Goal: Transaction & Acquisition: Book appointment/travel/reservation

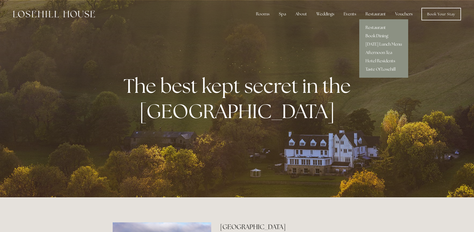
click at [377, 37] on link "Book Dining" at bounding box center [383, 36] width 49 height 8
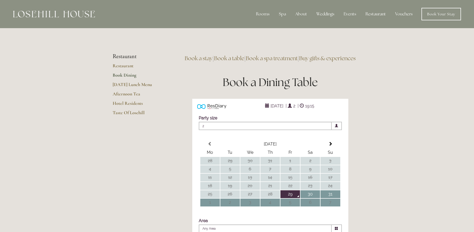
click at [275, 130] on span "2" at bounding box center [265, 125] width 133 height 8
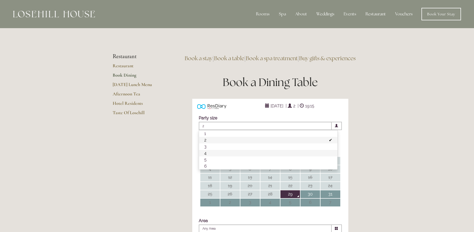
click at [231, 156] on li "4" at bounding box center [268, 153] width 138 height 7
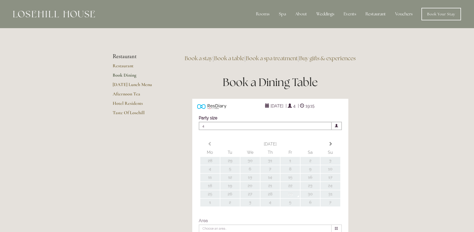
type input "Any Area"
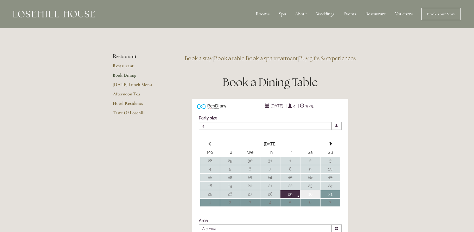
click at [312, 198] on td "30" at bounding box center [310, 194] width 20 height 8
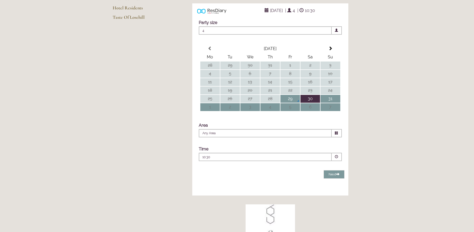
scroll to position [104, 0]
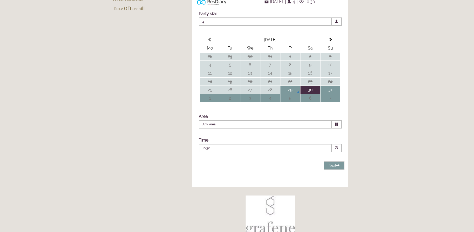
click at [335, 128] on span at bounding box center [337, 124] width 10 height 8
click at [365, 134] on div "ResDiary Widget 30 August 2025 | 4 | 10:30 Choose a Venue" at bounding box center [270, 90] width 191 height 201
click at [337, 152] on span at bounding box center [337, 148] width 10 height 8
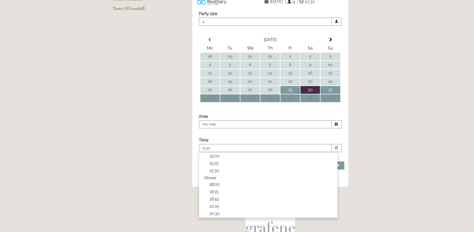
scroll to position [144, 0]
click at [220, 208] on p "20:15" at bounding box center [270, 205] width 123 height 5
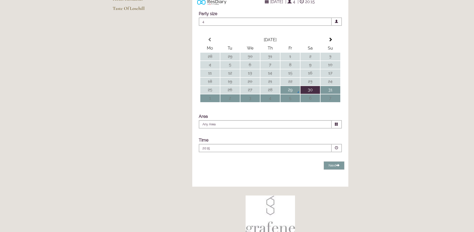
click at [336, 149] on span at bounding box center [336, 147] width 3 height 3
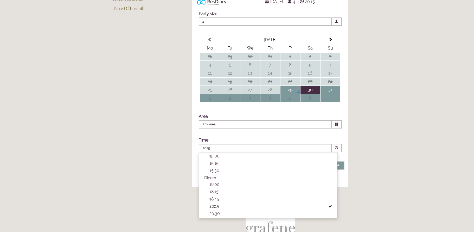
click at [366, 156] on main "Restaurant Restaurant Book Dining Sunday Lunch Menu Afternoon Tea Hotel Residen…" at bounding box center [236, 123] width 265 height 398
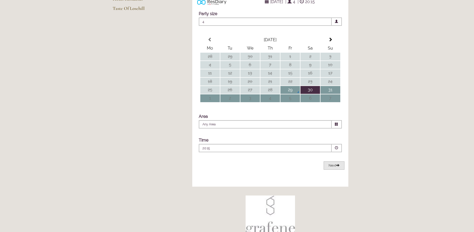
click at [336, 167] on span "Next" at bounding box center [334, 165] width 11 height 4
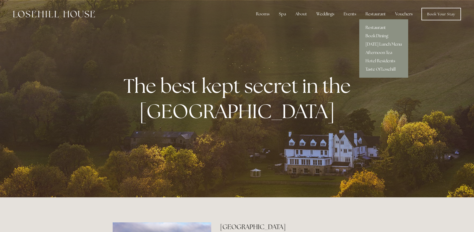
click at [376, 27] on link "Restaurant" at bounding box center [383, 27] width 49 height 8
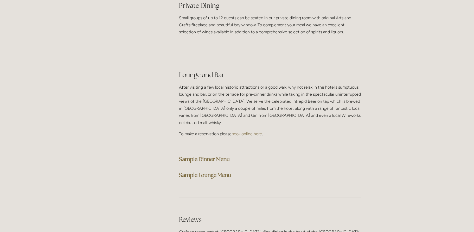
scroll to position [1260, 0]
click at [204, 155] on strong "Sample Dinner Menu" at bounding box center [204, 158] width 51 height 7
